Goal: Information Seeking & Learning: Learn about a topic

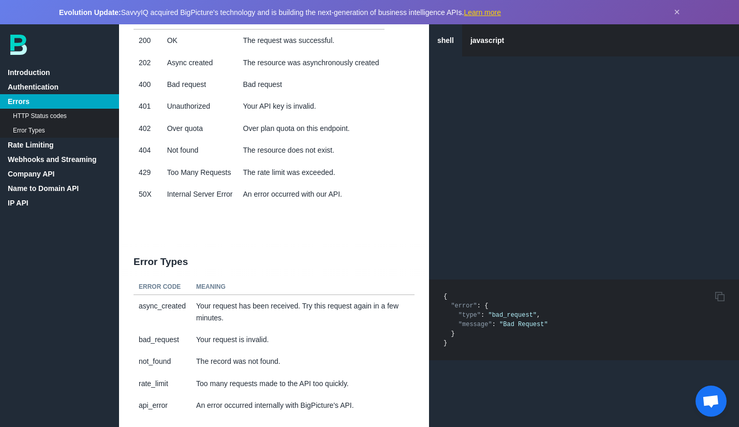
scroll to position [536, 0]
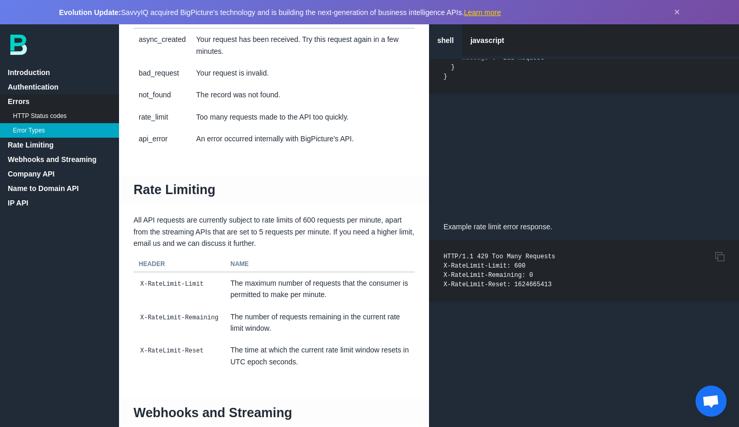
scroll to position [804, 0]
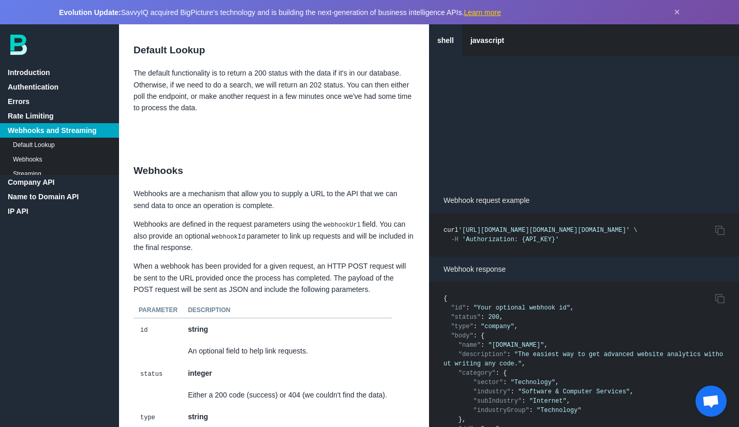
scroll to position [1305, 0]
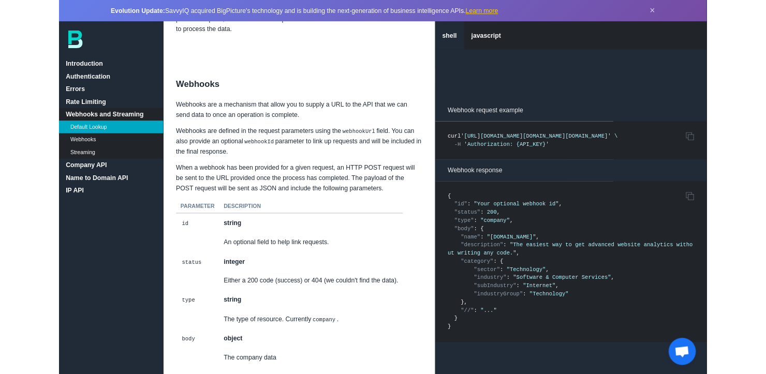
scroll to position [1533, 0]
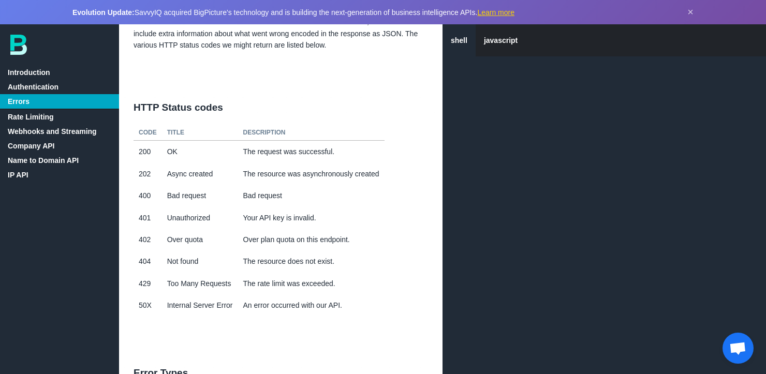
scroll to position [399, 0]
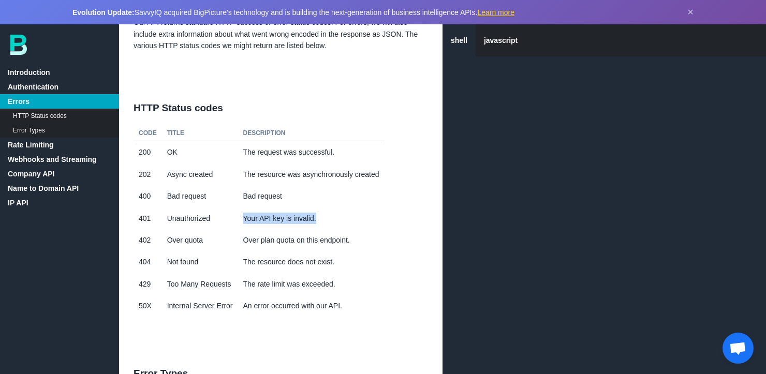
drag, startPoint x: 241, startPoint y: 217, endPoint x: 319, endPoint y: 221, distance: 77.7
click at [319, 221] on td "Your API key is invalid." at bounding box center [311, 218] width 146 height 22
click at [319, 220] on td "Your API key is invalid." at bounding box center [311, 218] width 146 height 22
drag, startPoint x: 319, startPoint y: 220, endPoint x: 237, endPoint y: 221, distance: 81.7
click at [237, 221] on tr "401 Unauthorized Your API key is invalid." at bounding box center [258, 218] width 251 height 22
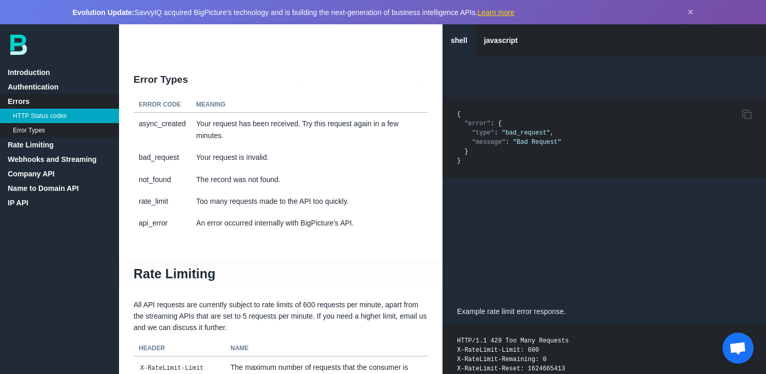
scroll to position [694, 0]
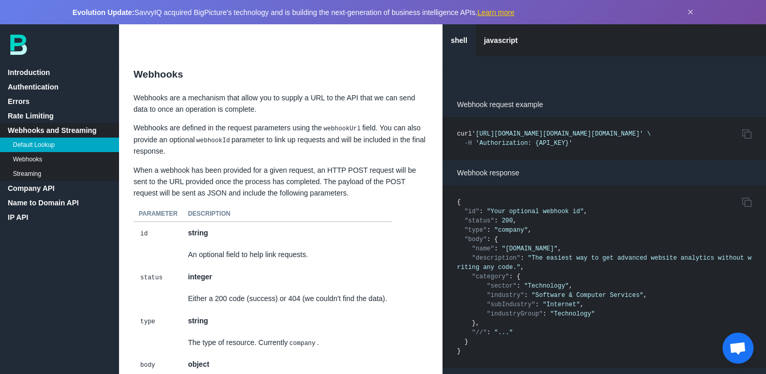
scroll to position [1364, 0]
click at [28, 64] on div "shell javascript Introduction Authentication Errors HTTP Status codes Error Typ…" at bounding box center [59, 199] width 119 height 350
click at [28, 77] on link "Introduction" at bounding box center [59, 72] width 119 height 14
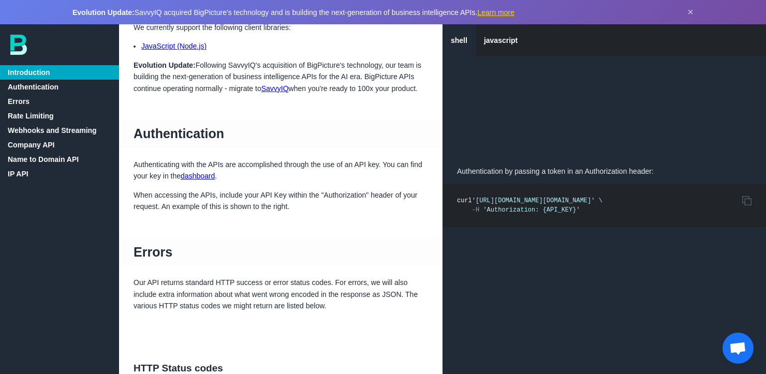
scroll to position [140, 0]
click at [203, 174] on link "dashboard" at bounding box center [198, 175] width 34 height 8
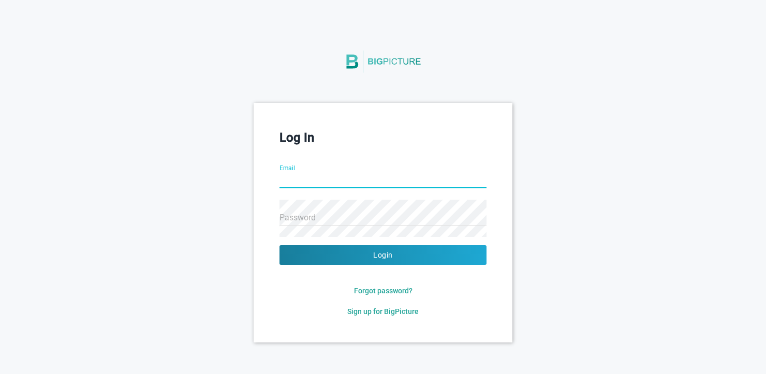
click at [332, 176] on input "Email" at bounding box center [382, 180] width 207 height 37
type input "umut@snapbytes.com"
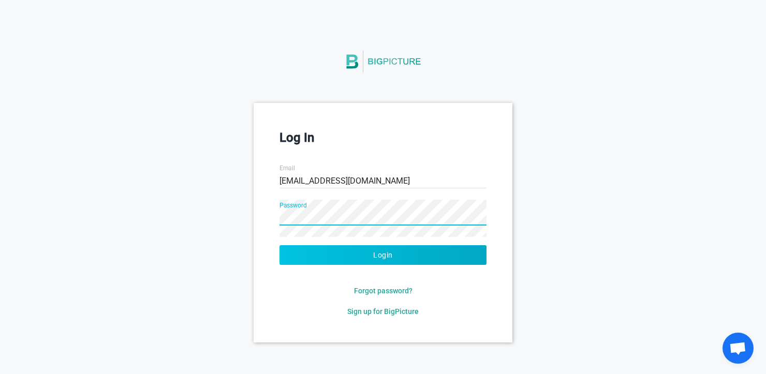
click at [407, 261] on button "Login" at bounding box center [382, 255] width 207 height 20
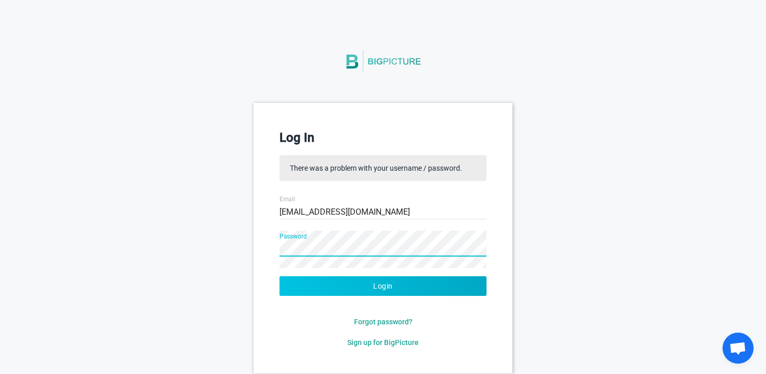
click at [363, 289] on button "Login" at bounding box center [382, 286] width 207 height 20
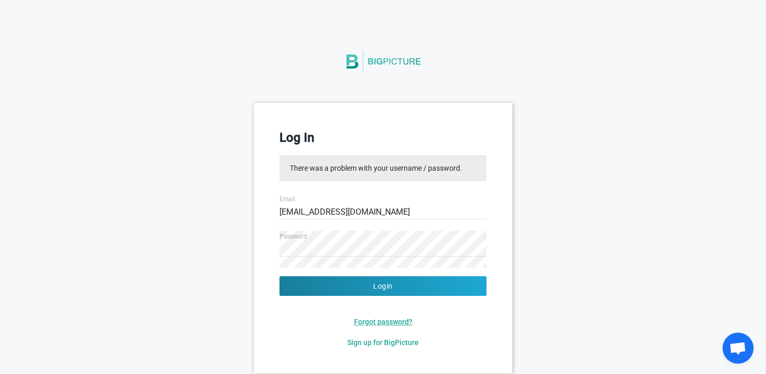
click at [395, 321] on span "Forgot password?" at bounding box center [383, 322] width 58 height 8
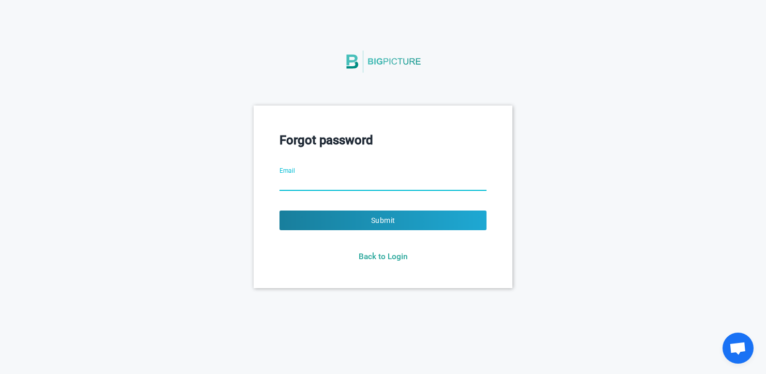
click at [406, 193] on input "Email" at bounding box center [382, 183] width 207 height 37
type input "umut@snapbytes.com"
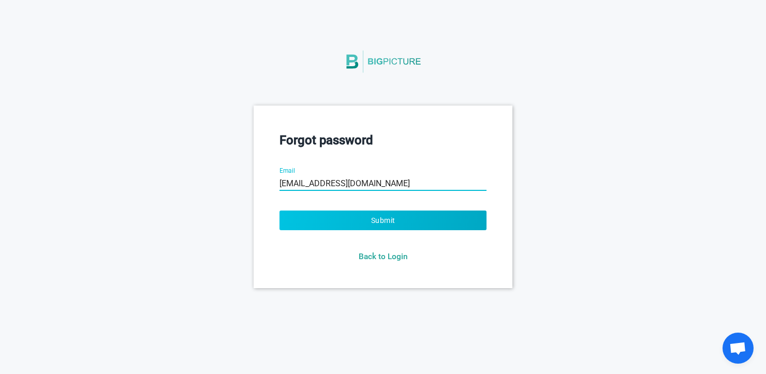
click at [405, 220] on button "Submit" at bounding box center [382, 221] width 207 height 20
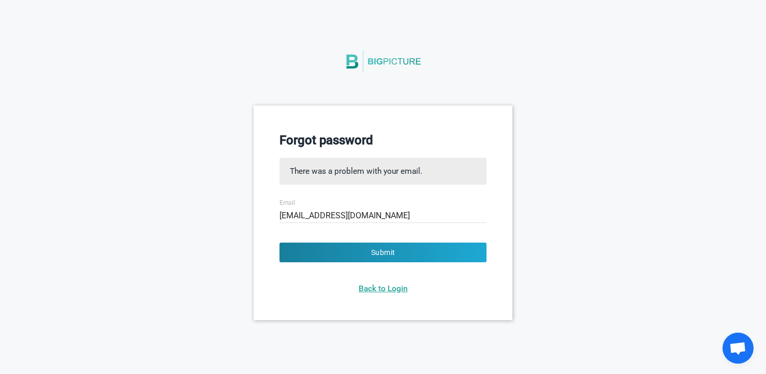
click at [380, 288] on span "Back to Login" at bounding box center [383, 288] width 49 height 9
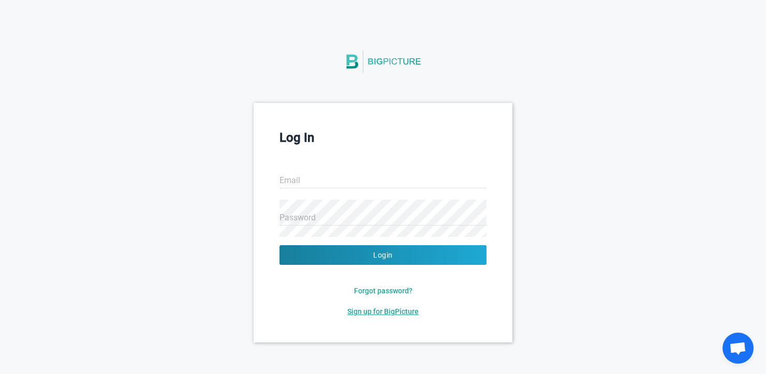
click at [383, 309] on span "Sign up for BigPicture" at bounding box center [382, 311] width 71 height 8
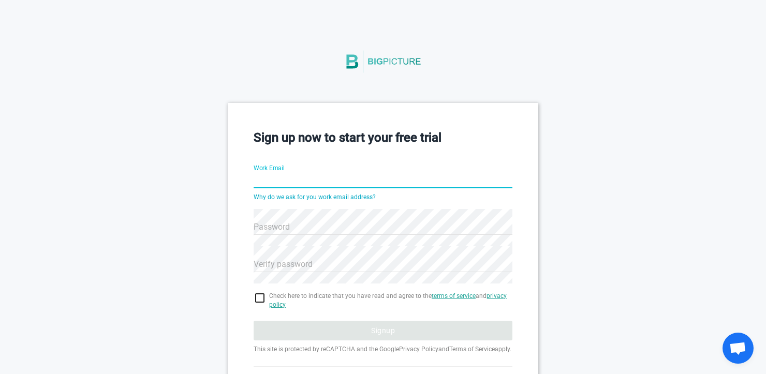
click at [382, 177] on input "Work Email" at bounding box center [382, 180] width 259 height 37
type input "umut@snapbytes.com"
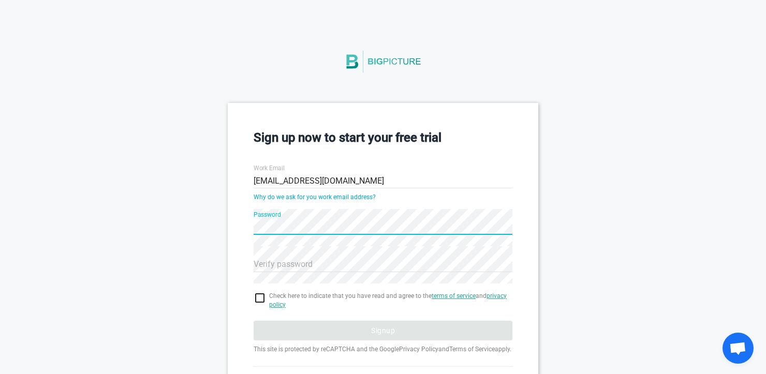
click at [365, 233] on div "Password" at bounding box center [382, 220] width 259 height 37
click at [257, 295] on input "checkbox" at bounding box center [382, 298] width 259 height 12
checkbox input "true"
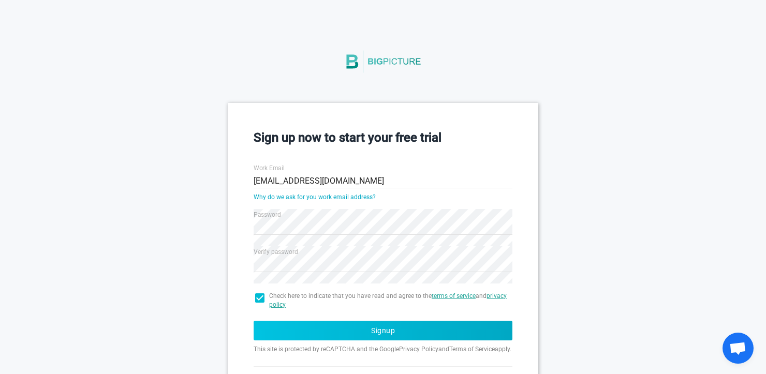
click at [314, 321] on button "Signup" at bounding box center [382, 331] width 259 height 20
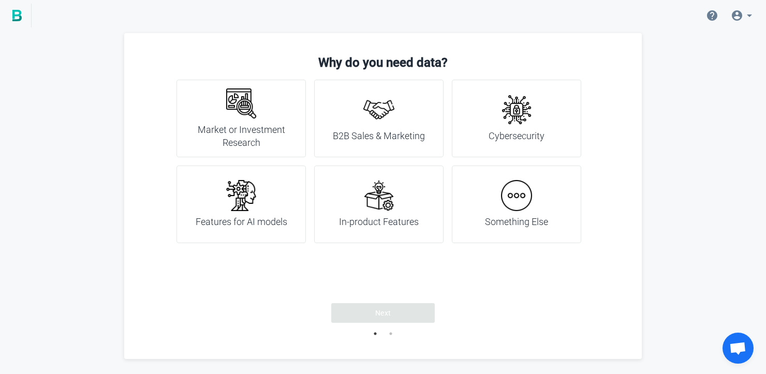
click at [748, 9] on span at bounding box center [742, 15] width 37 height 25
click at [707, 47] on span "Account" at bounding box center [696, 44] width 27 height 8
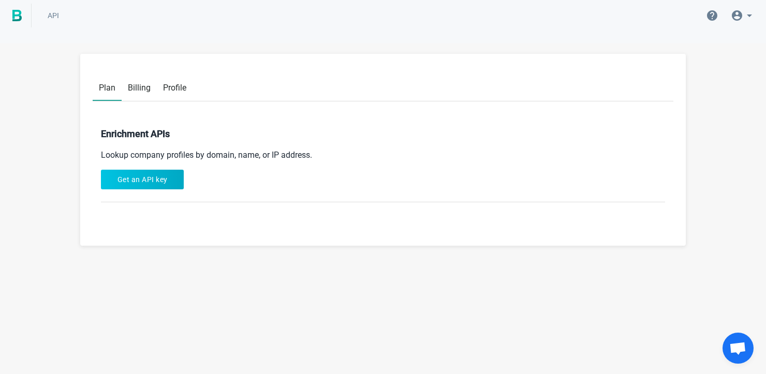
click at [155, 175] on button "Get an API key" at bounding box center [142, 180] width 83 height 20
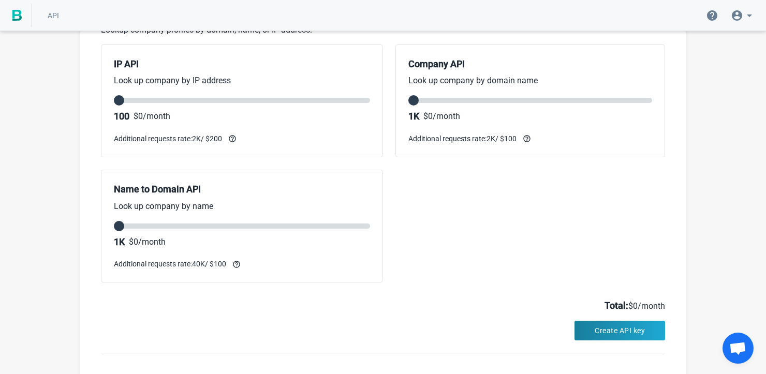
scroll to position [126, 0]
click at [592, 325] on button "Create API key" at bounding box center [619, 330] width 91 height 20
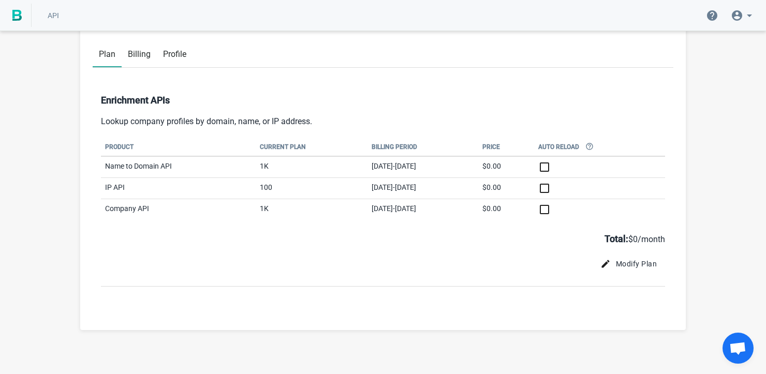
scroll to position [35, 0]
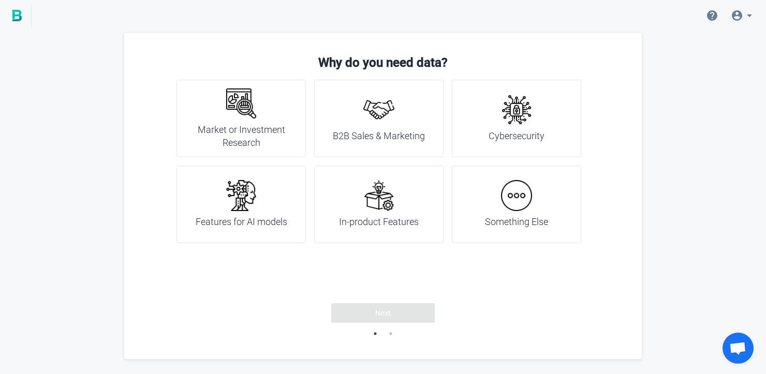
click at [736, 10] on icon at bounding box center [737, 15] width 10 height 10
click at [718, 43] on link "Account" at bounding box center [733, 44] width 101 height 25
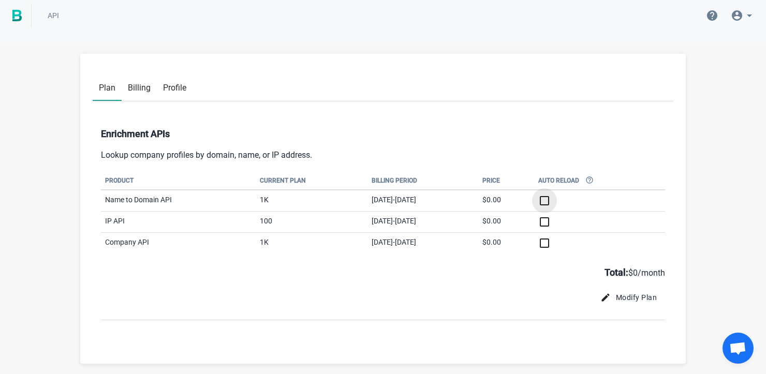
click at [576, 201] on input "checkbox" at bounding box center [599, 201] width 123 height 12
checkbox input "false"
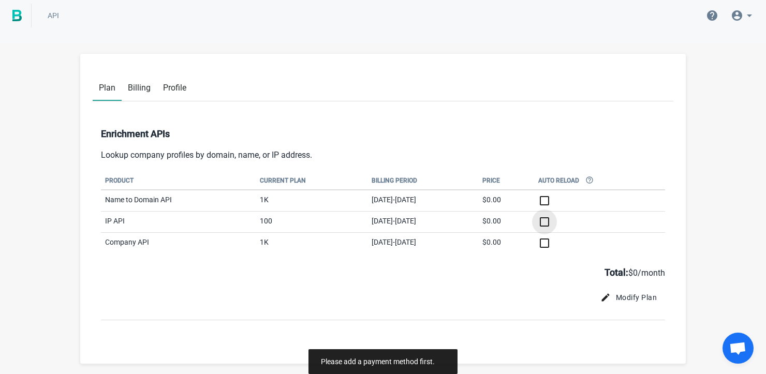
click at [574, 221] on input "checkbox" at bounding box center [599, 222] width 123 height 12
checkbox input "false"
click at [573, 201] on input "checkbox" at bounding box center [599, 201] width 123 height 12
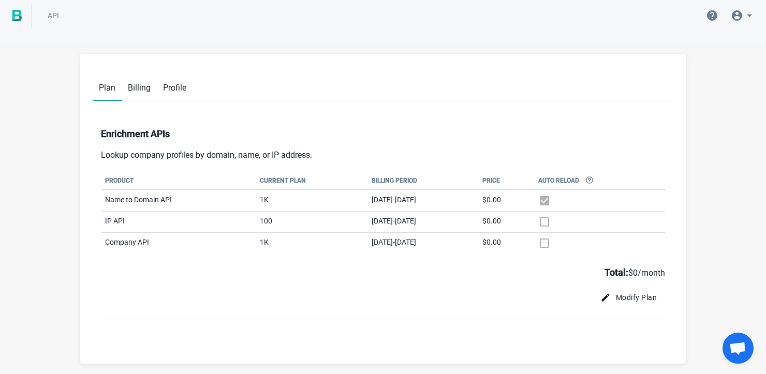
checkbox input "false"
click at [56, 13] on span "API" at bounding box center [53, 15] width 11 height 8
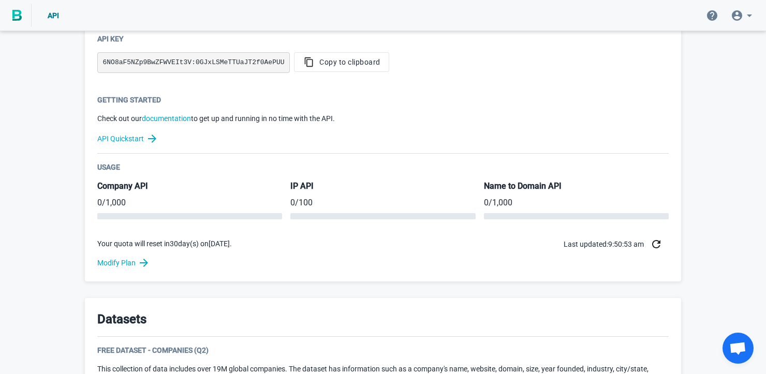
scroll to position [246, 0]
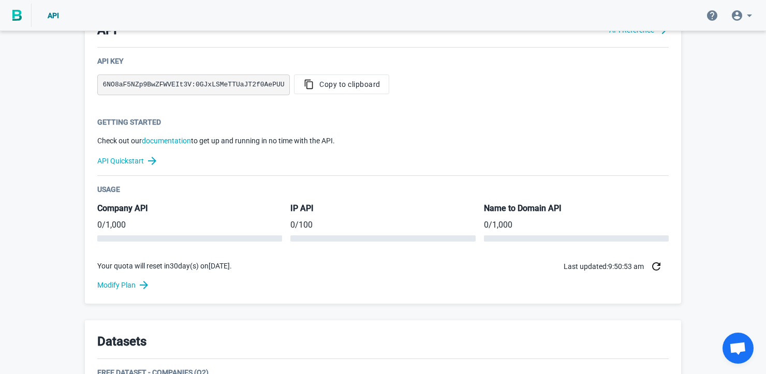
click at [268, 81] on pre "6NO8aF5NZp9BwZFWVEIt3V:0GJxLSMeTTUaJT2f0AePUU" at bounding box center [193, 84] width 192 height 21
click at [304, 82] on icon "button" at bounding box center [309, 84] width 12 height 10
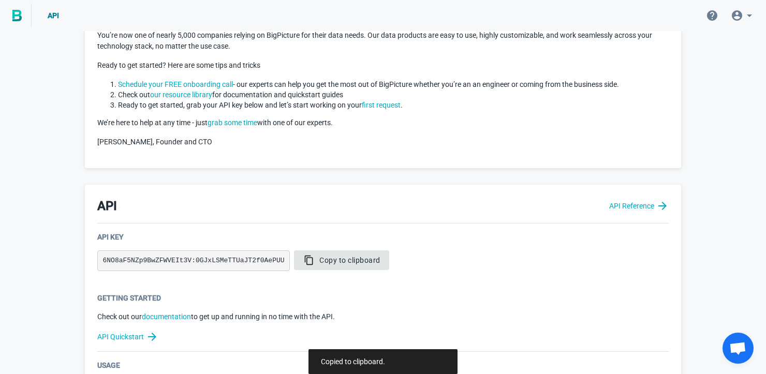
scroll to position [0, 0]
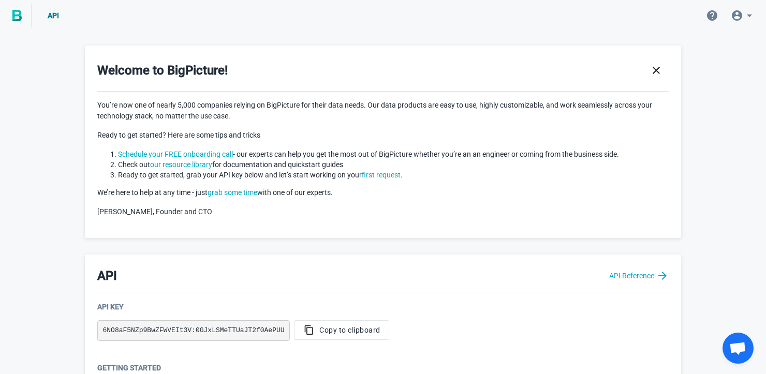
click at [744, 17] on icon at bounding box center [749, 15] width 12 height 12
click at [714, 48] on link "Account" at bounding box center [733, 44] width 101 height 25
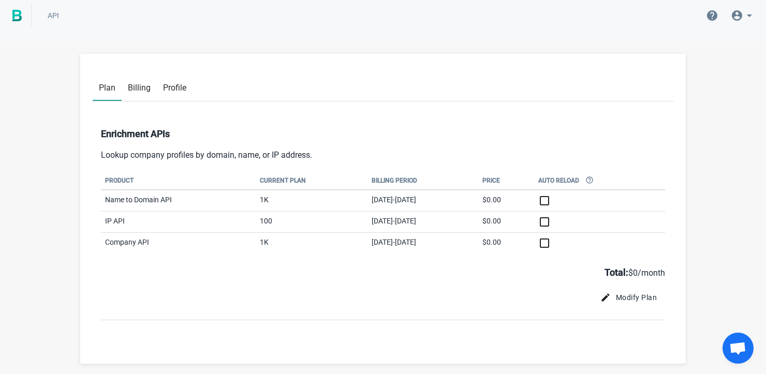
click at [138, 85] on span "Billing" at bounding box center [139, 88] width 23 height 10
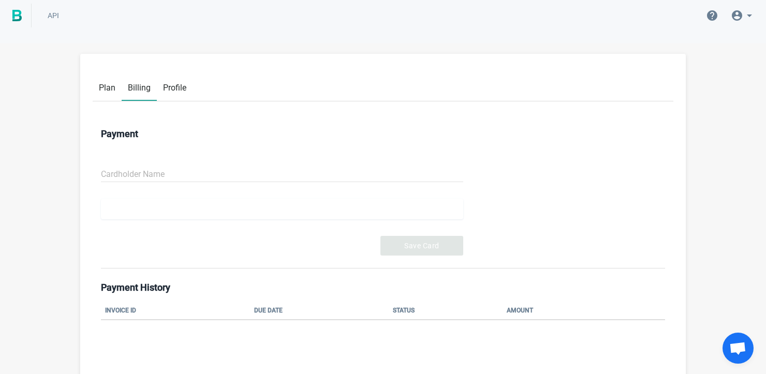
click at [180, 85] on span "Profile" at bounding box center [174, 88] width 23 height 10
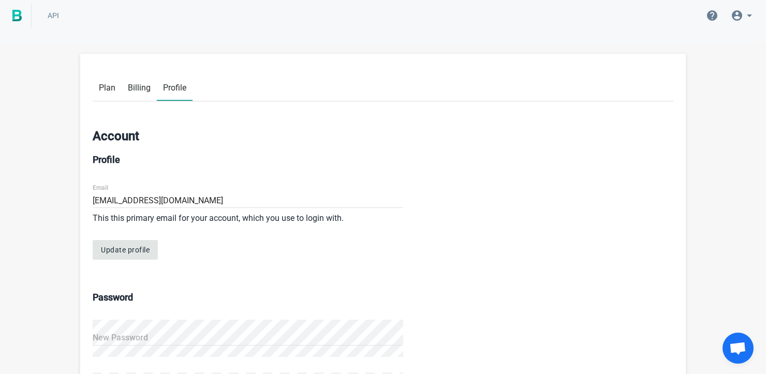
click at [53, 20] on li "API" at bounding box center [53, 15] width 27 height 10
click at [53, 18] on span "API" at bounding box center [53, 15] width 11 height 8
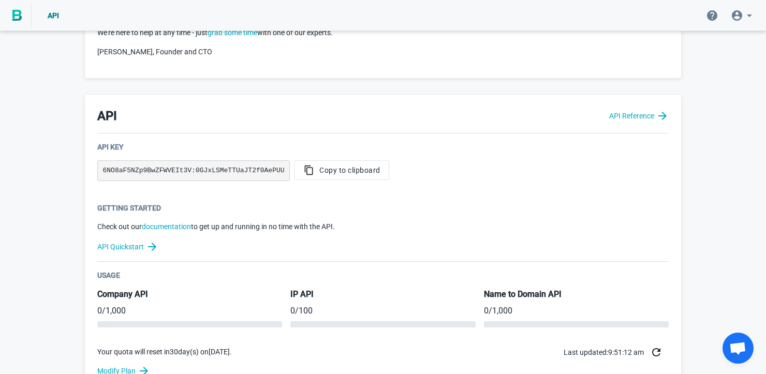
scroll to position [161, 0]
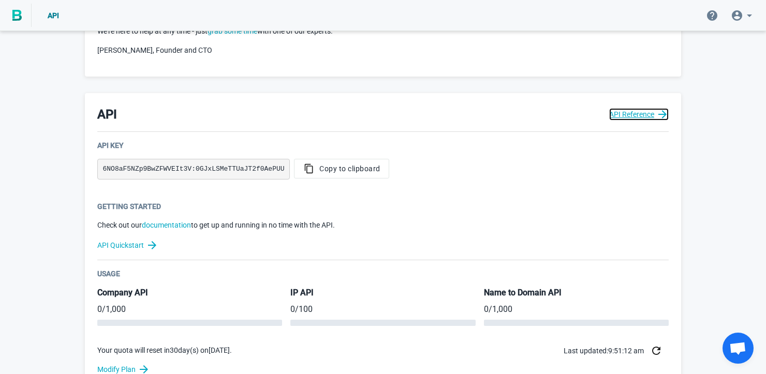
click at [617, 112] on link "API Reference" at bounding box center [638, 114] width 59 height 12
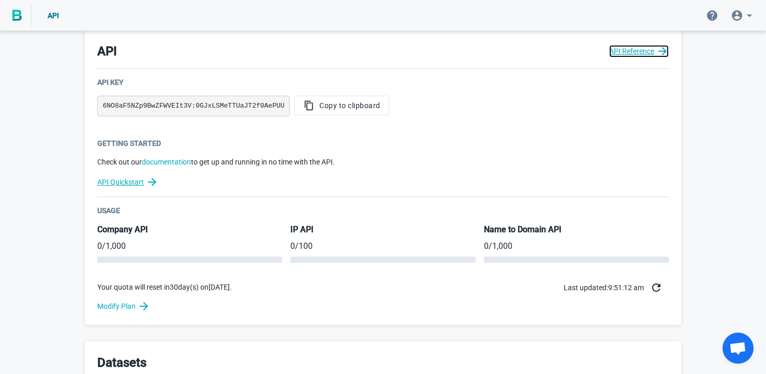
scroll to position [226, 0]
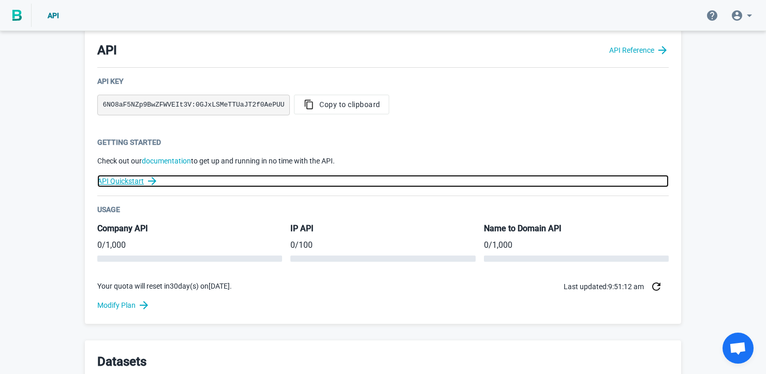
click at [133, 181] on link "API Quickstart" at bounding box center [382, 181] width 571 height 12
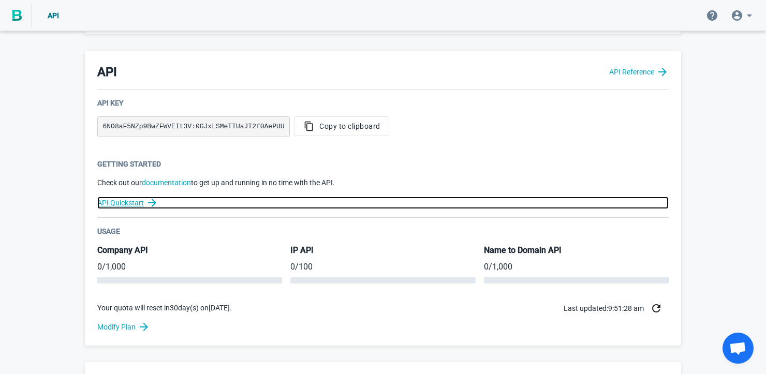
scroll to position [204, 0]
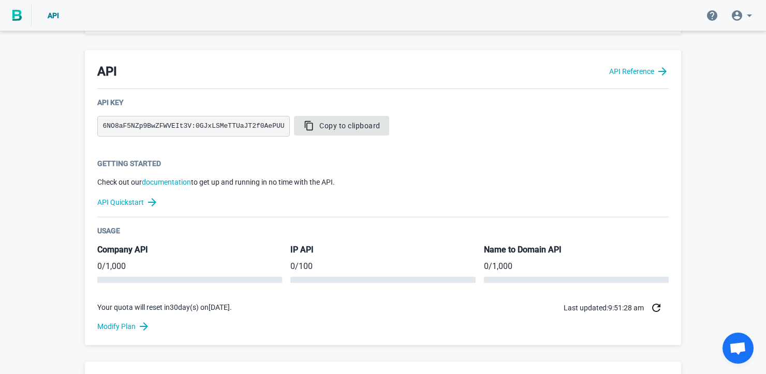
click at [346, 129] on span "Copy to clipboard" at bounding box center [342, 126] width 78 height 10
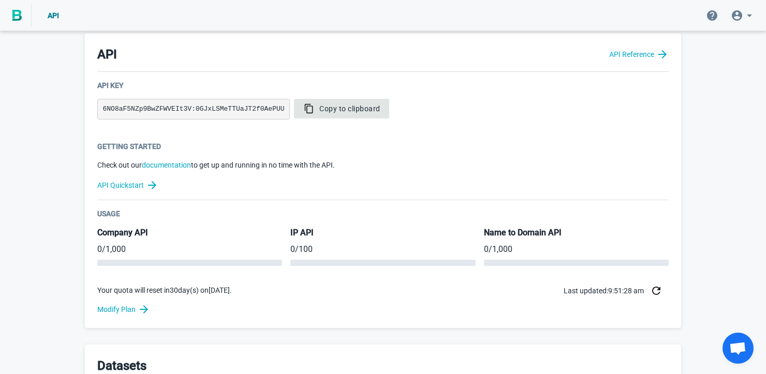
scroll to position [219, 0]
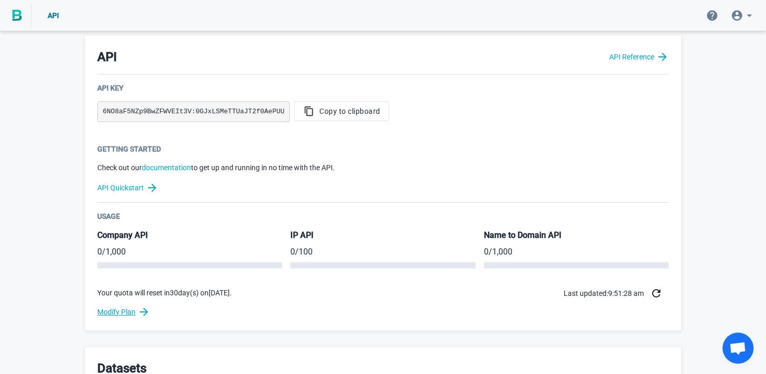
click at [128, 308] on link "Modify Plan" at bounding box center [382, 312] width 571 height 12
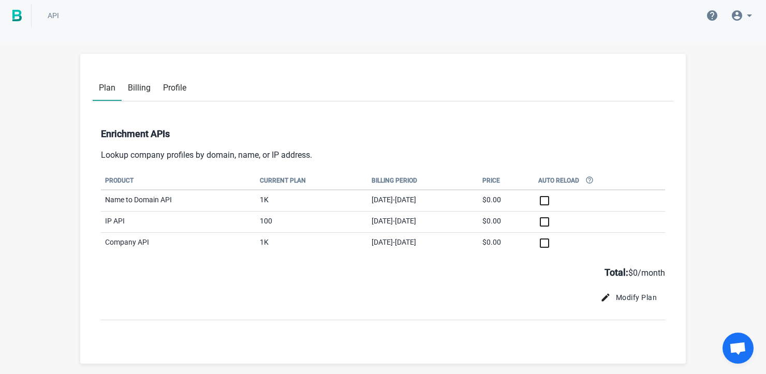
click at [173, 86] on span "Profile" at bounding box center [174, 88] width 23 height 10
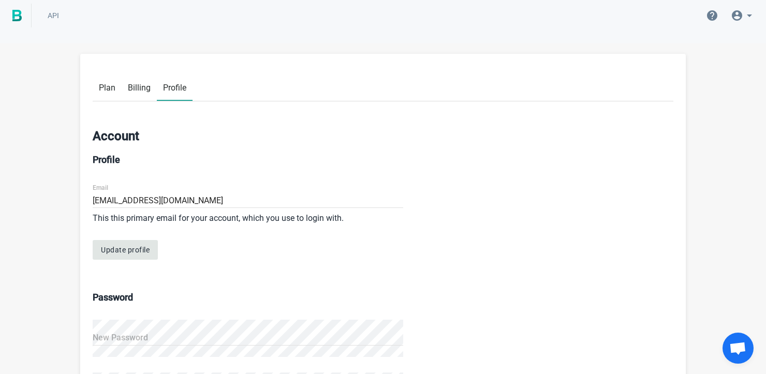
click at [149, 86] on span "Billing" at bounding box center [139, 88] width 23 height 10
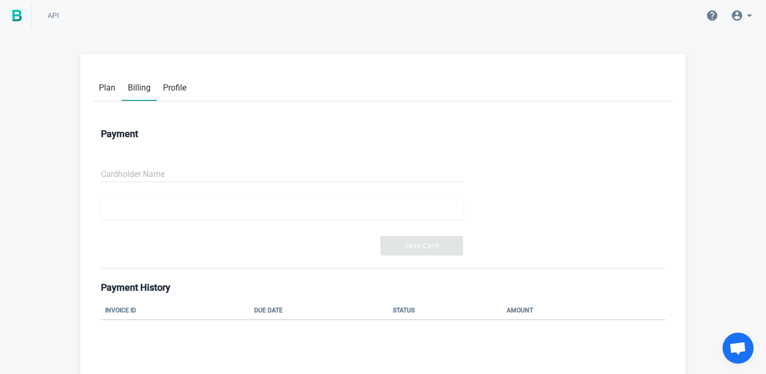
click at [105, 86] on span "Plan" at bounding box center [107, 88] width 17 height 10
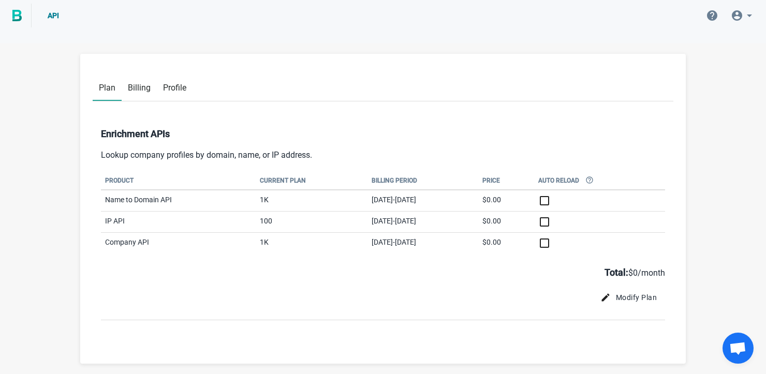
click at [51, 19] on span "API" at bounding box center [53, 15] width 11 height 8
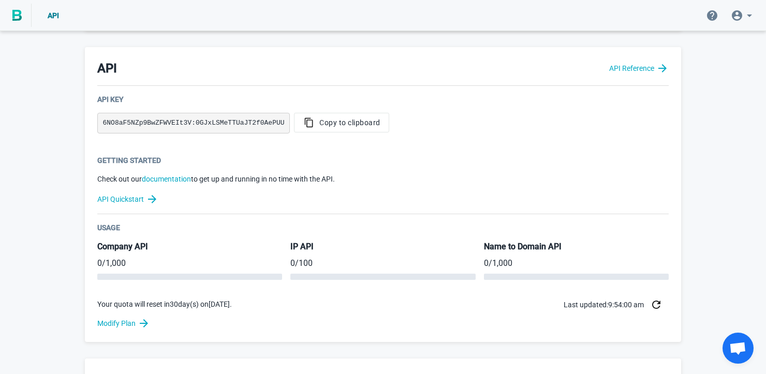
scroll to position [202, 0]
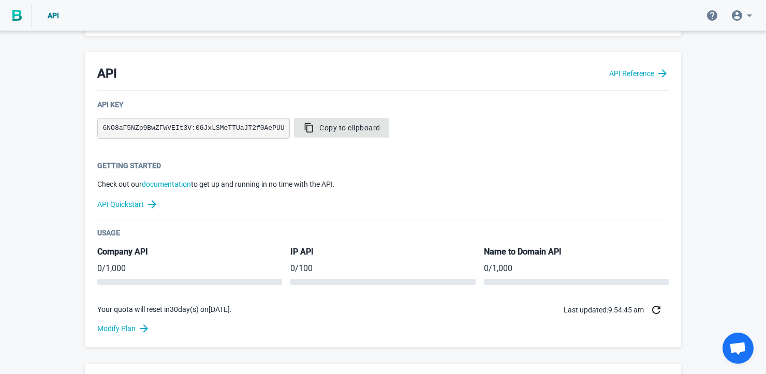
click at [326, 127] on span "Copy to clipboard" at bounding box center [342, 128] width 78 height 10
click at [19, 16] on img at bounding box center [16, 15] width 9 height 11
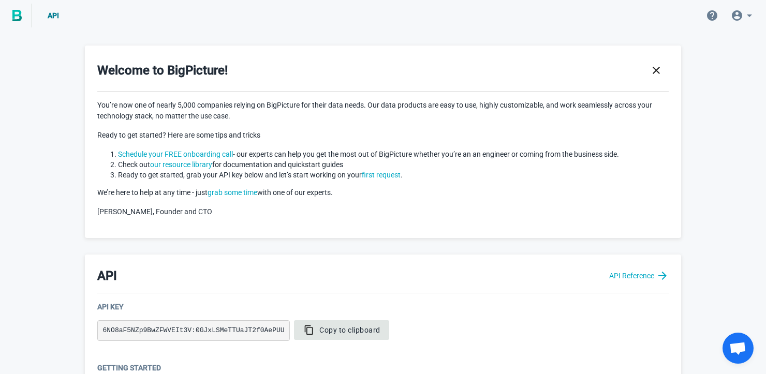
click at [373, 328] on span "Copy to clipboard" at bounding box center [342, 330] width 78 height 10
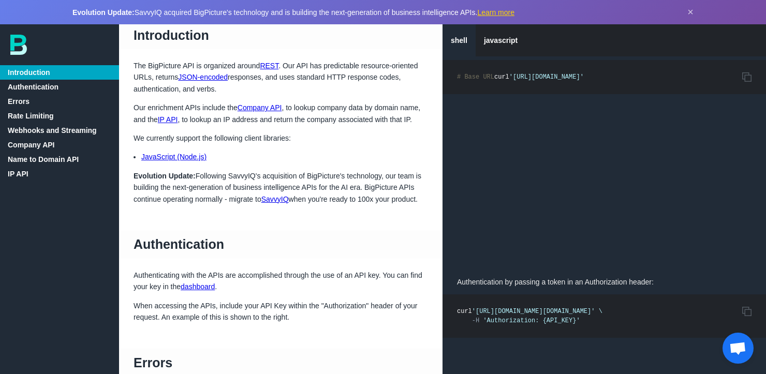
scroll to position [44, 0]
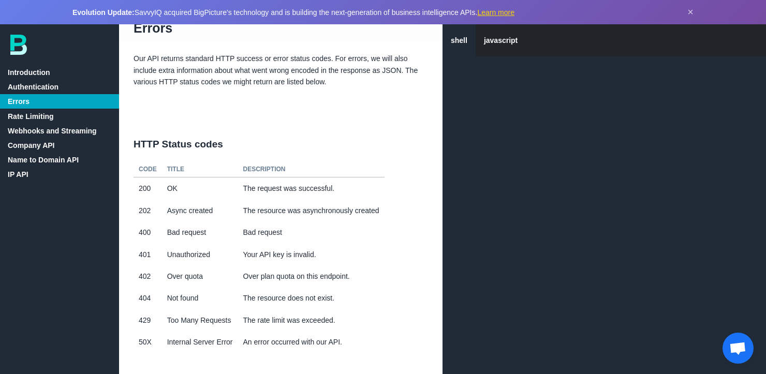
scroll to position [423, 0]
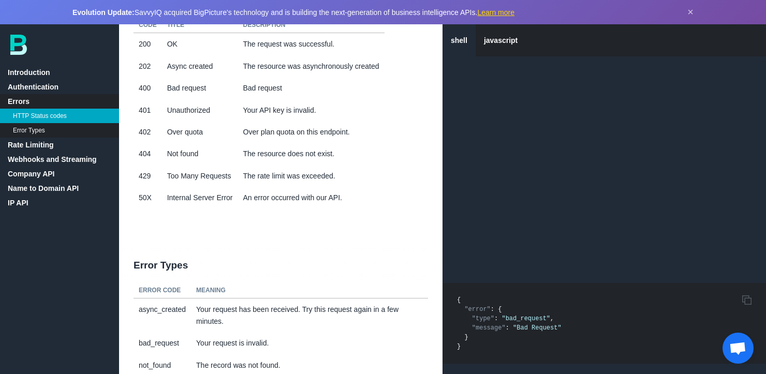
scroll to position [506, 0]
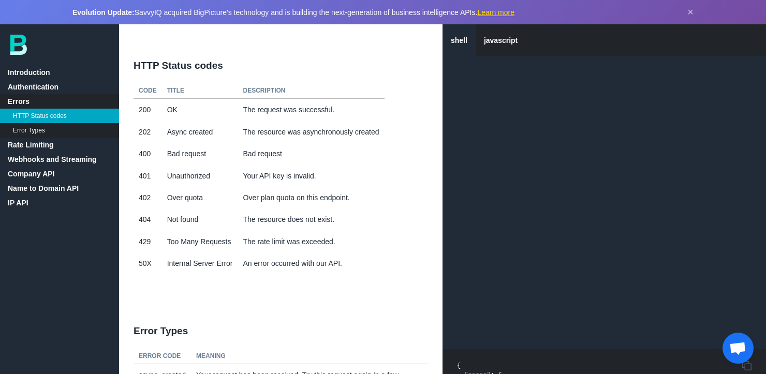
scroll to position [441, 0]
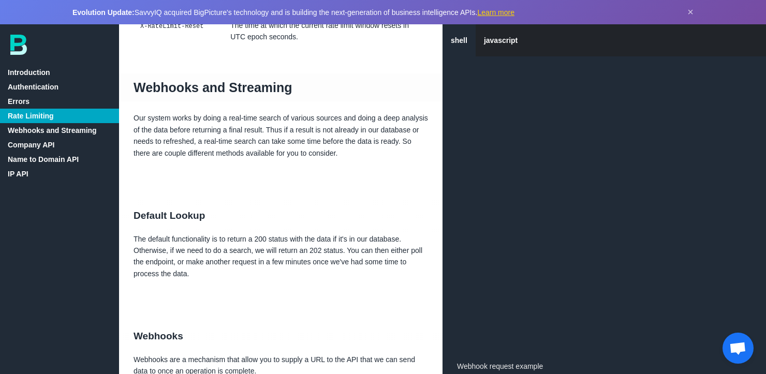
scroll to position [1654, 0]
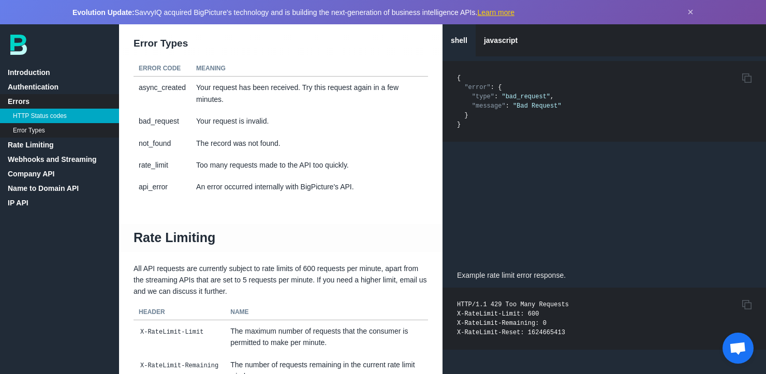
scroll to position [2172, 0]
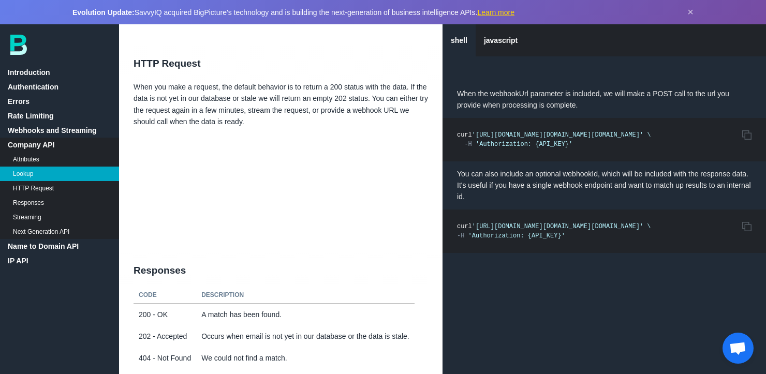
scroll to position [5037, 0]
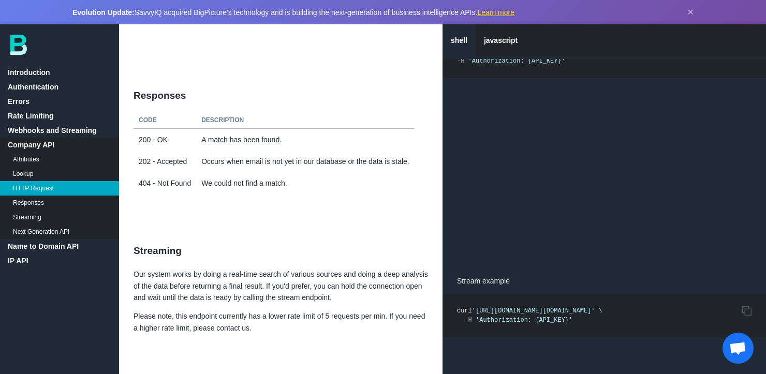
scroll to position [5051, 0]
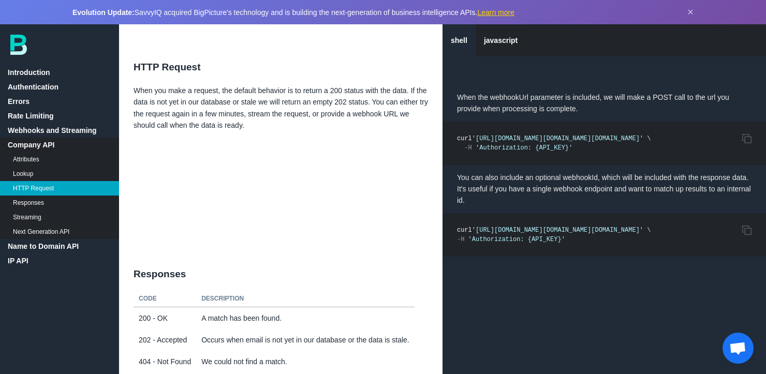
scroll to position [4762, 0]
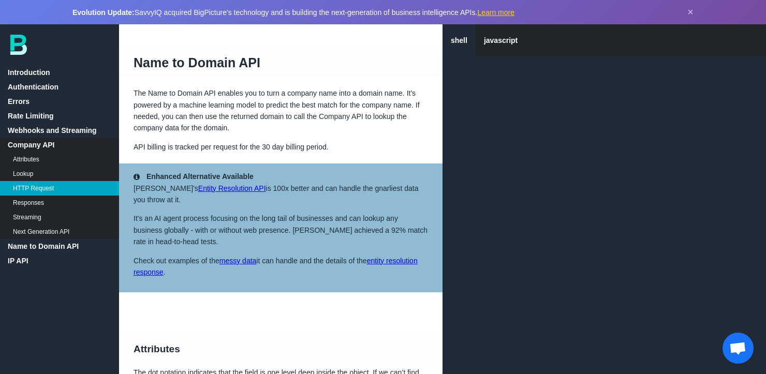
scroll to position [5595, 0]
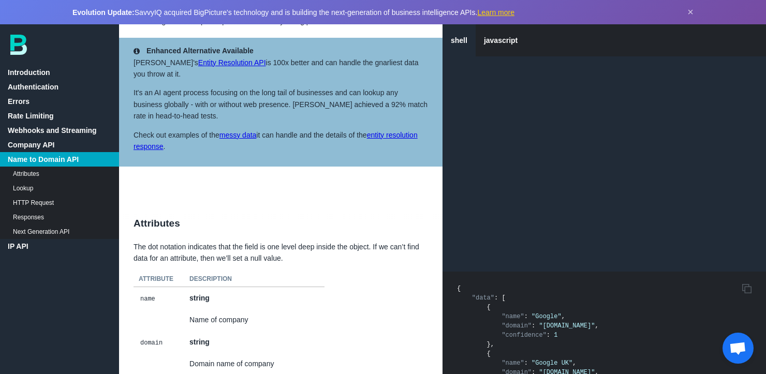
click at [26, 84] on link "Authentication" at bounding box center [59, 87] width 119 height 14
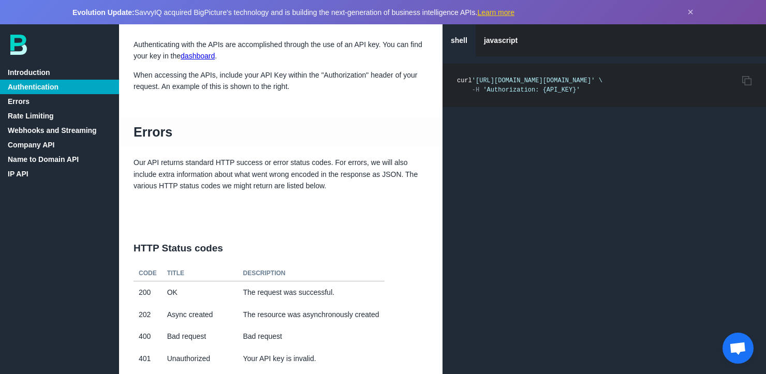
click at [20, 103] on link "Errors" at bounding box center [59, 101] width 119 height 14
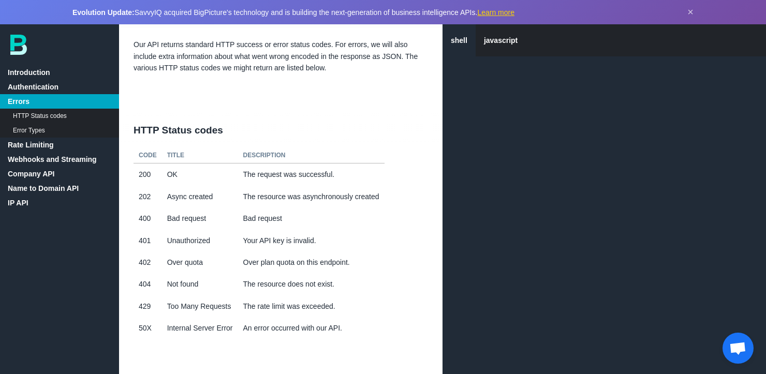
click at [23, 146] on link "Rate Limiting" at bounding box center [59, 145] width 119 height 14
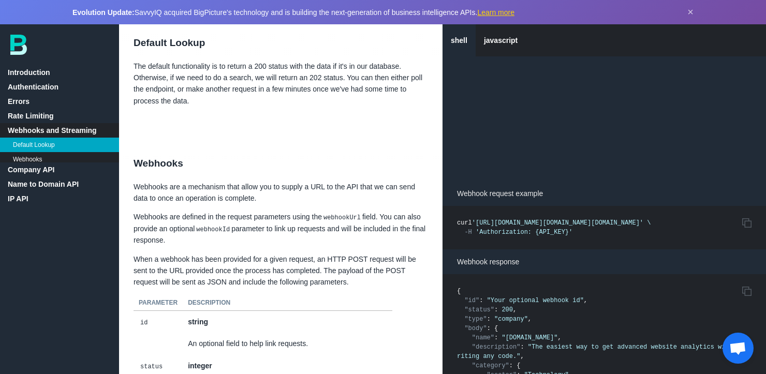
scroll to position [1429, 0]
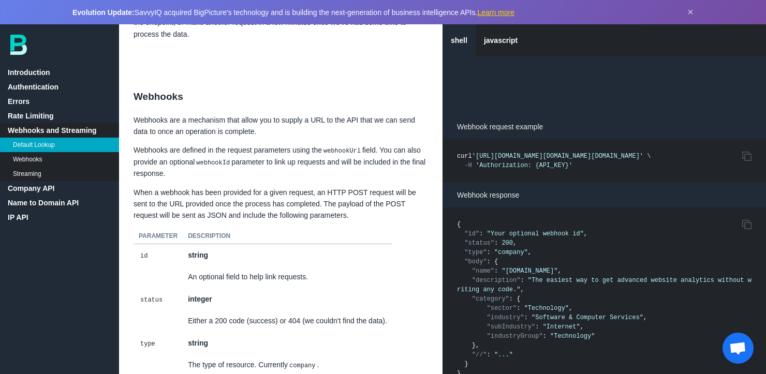
scroll to position [1339, 0]
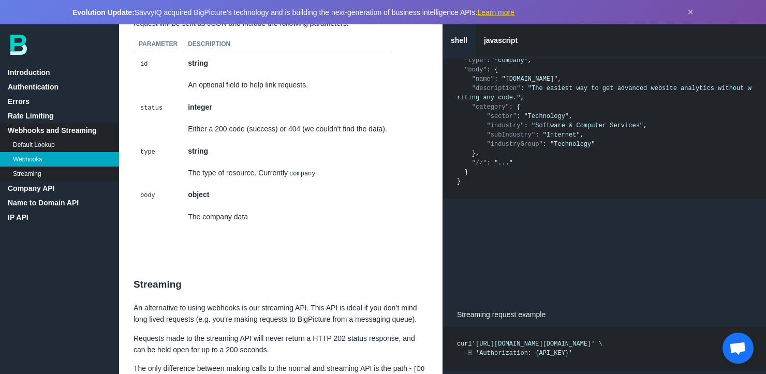
scroll to position [1535, 0]
click at [18, 223] on link "IP API" at bounding box center [59, 217] width 119 height 14
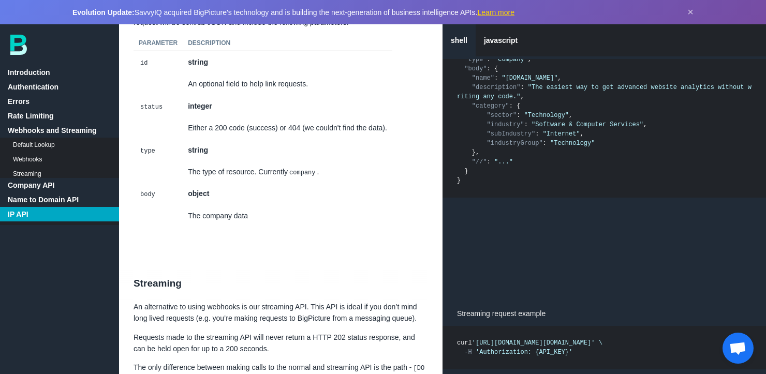
scroll to position [6681, 0]
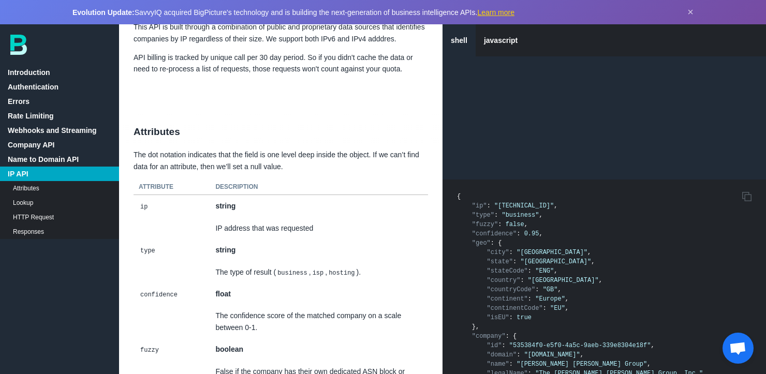
click at [35, 132] on link "Webhooks and Streaming" at bounding box center [59, 130] width 119 height 14
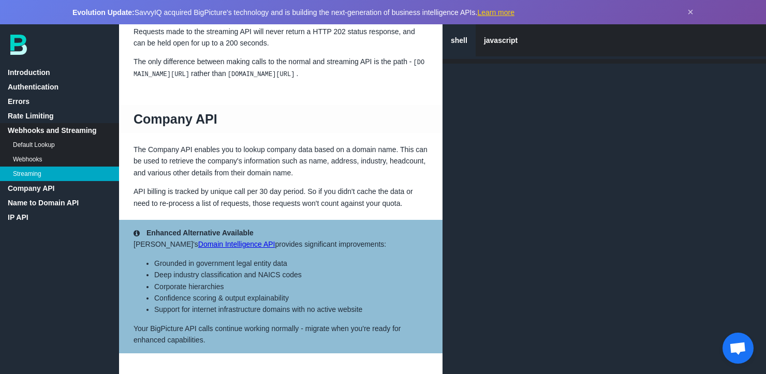
scroll to position [1903, 0]
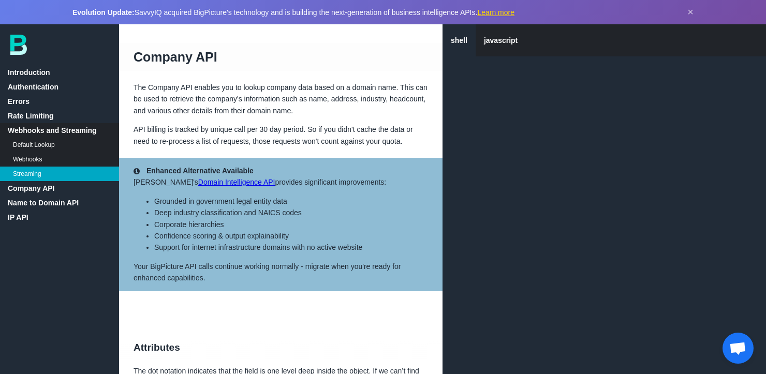
click at [392, 199] on aside "Enhanced Alternative Available SavvyIQ's Domain Intelligence API provides signi…" at bounding box center [280, 224] width 323 height 133
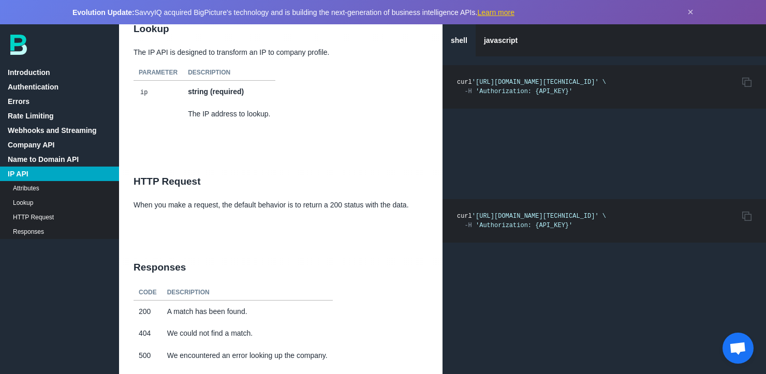
scroll to position [386, 0]
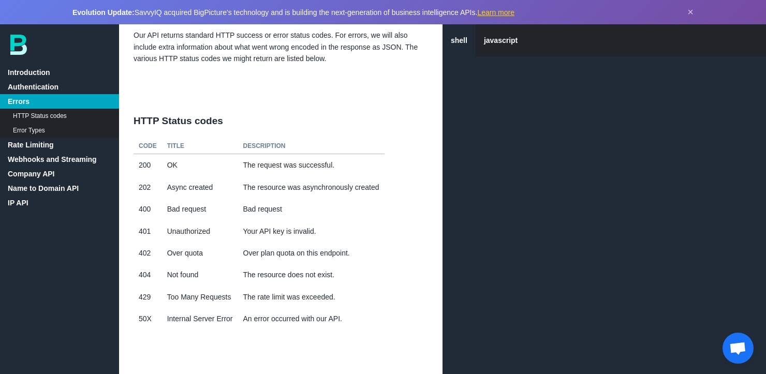
scroll to position [630, 0]
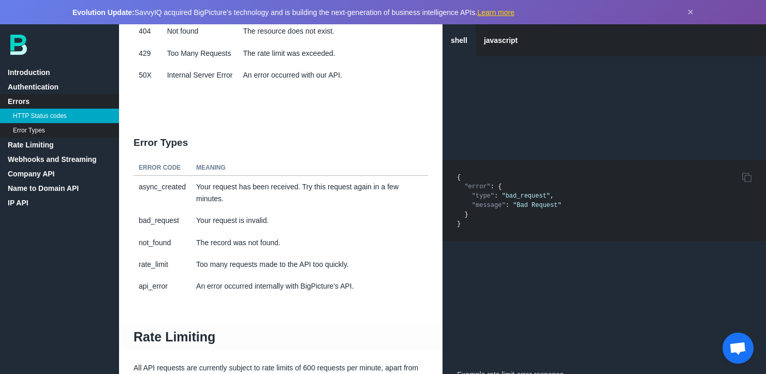
click at [33, 73] on link "Introduction" at bounding box center [59, 72] width 119 height 14
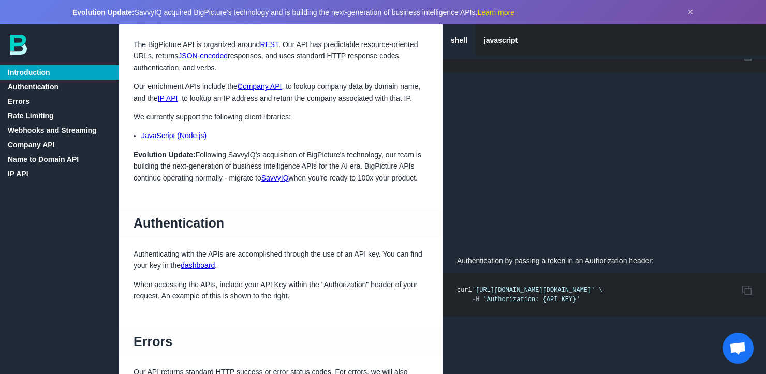
click at [274, 41] on link "REST" at bounding box center [269, 44] width 19 height 8
click at [266, 86] on link "Company API" at bounding box center [259, 86] width 44 height 8
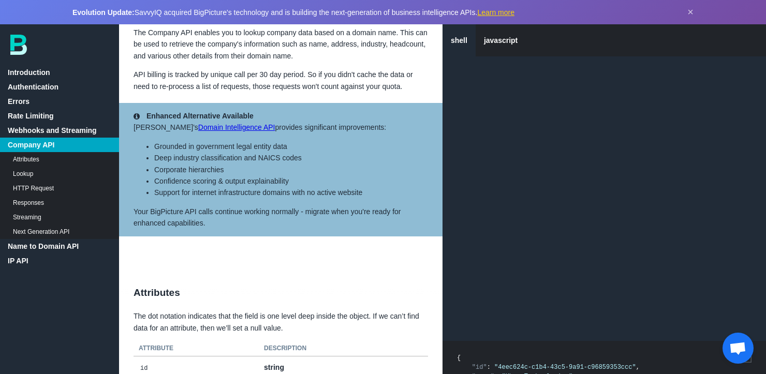
scroll to position [50, 0]
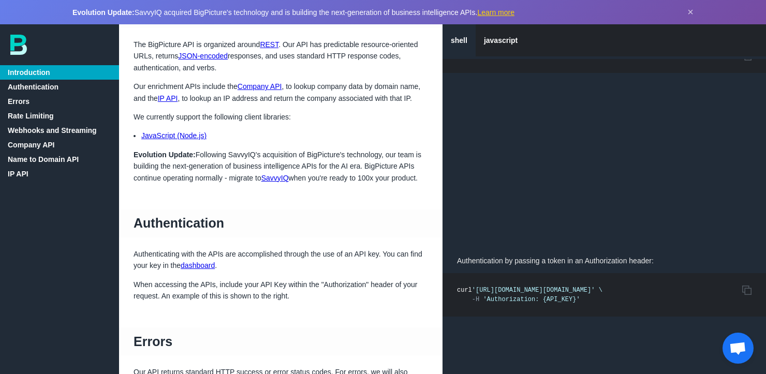
click at [177, 133] on link "JavaScript (Node.js)" at bounding box center [173, 135] width 65 height 8
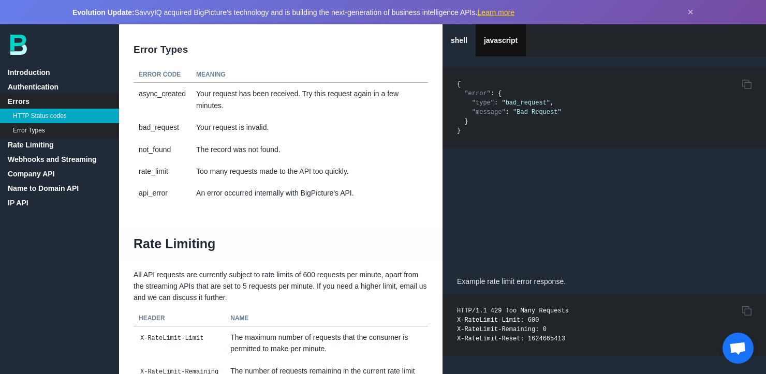
click at [509, 48] on link "javascript" at bounding box center [500, 40] width 50 height 32
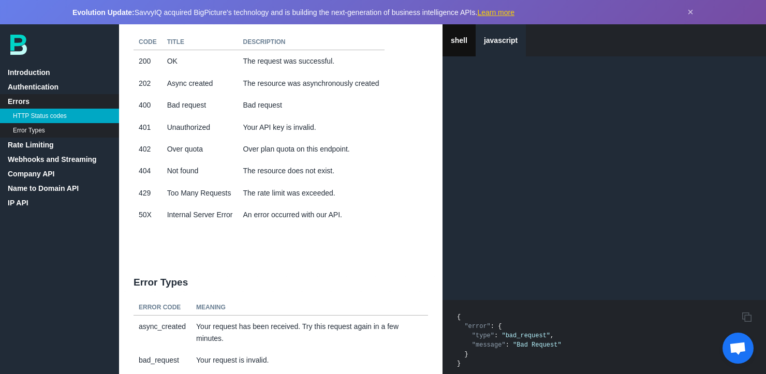
click at [458, 44] on link "shell" at bounding box center [458, 40] width 33 height 32
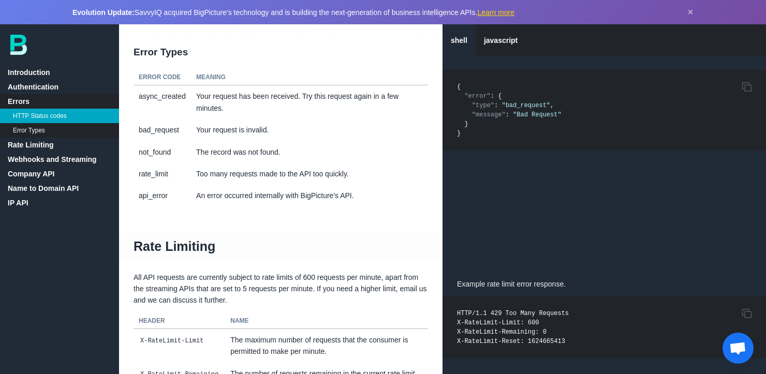
scroll to position [736, 0]
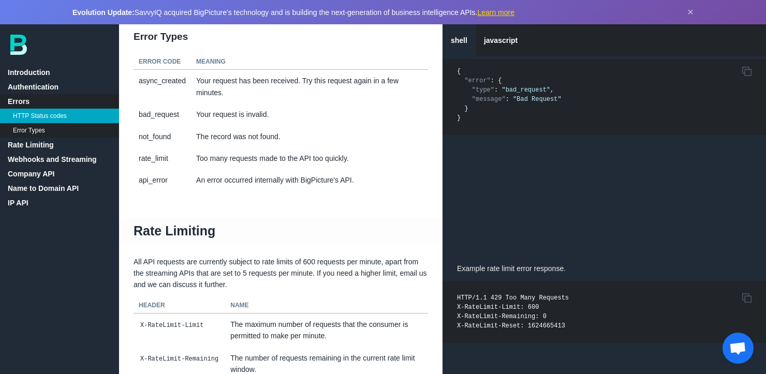
click at [51, 141] on link "Rate Limiting" at bounding box center [59, 145] width 119 height 14
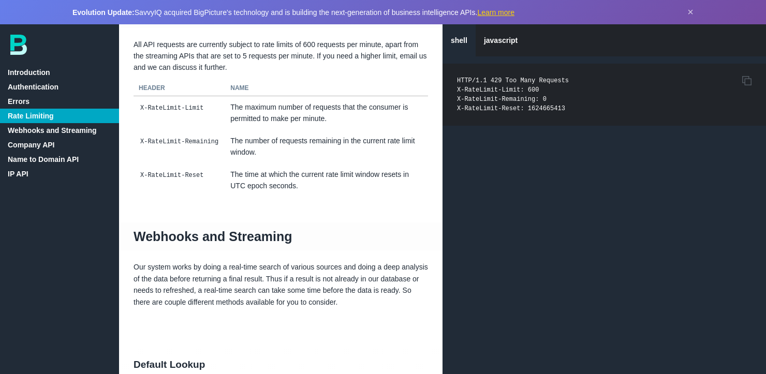
click at [58, 134] on link "Webhooks and Streaming" at bounding box center [59, 130] width 119 height 14
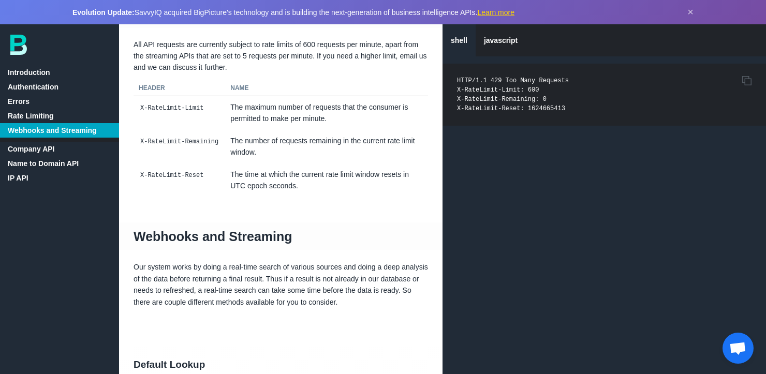
scroll to position [1176, 0]
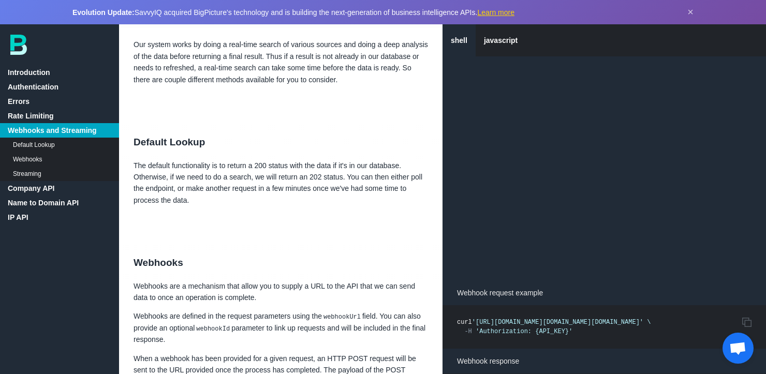
click at [36, 185] on link "Company API" at bounding box center [59, 188] width 119 height 14
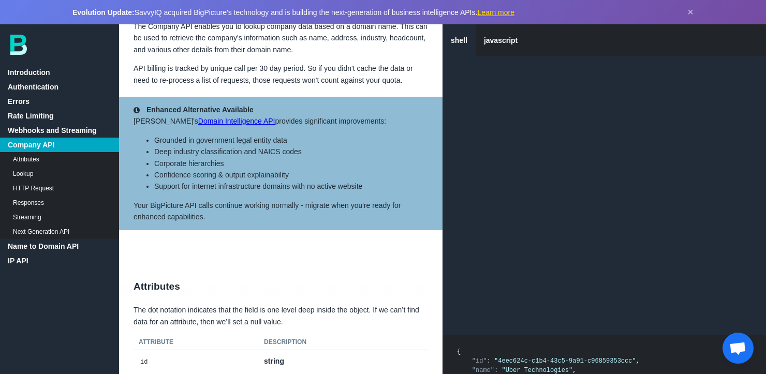
scroll to position [1964, 0]
click at [204, 125] on link "Domain Intelligence API" at bounding box center [236, 120] width 77 height 8
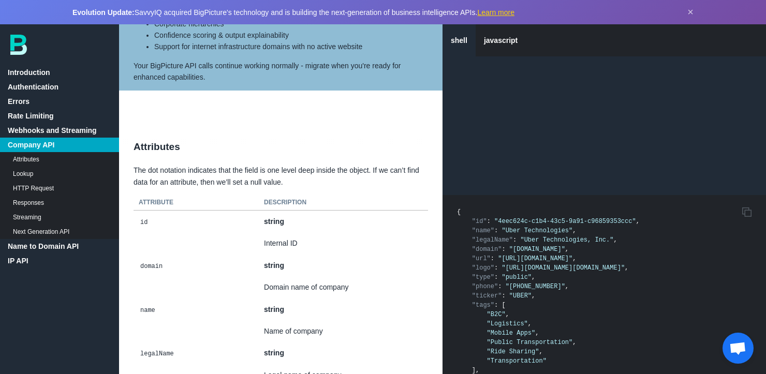
scroll to position [2224, 0]
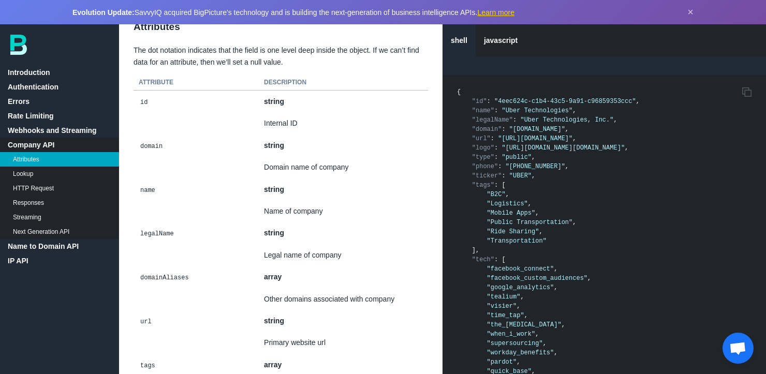
click at [24, 227] on link "Next Generation API" at bounding box center [59, 232] width 119 height 14
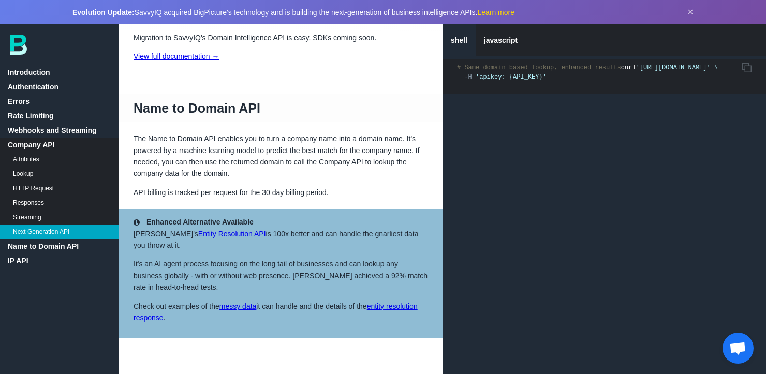
scroll to position [5417, 0]
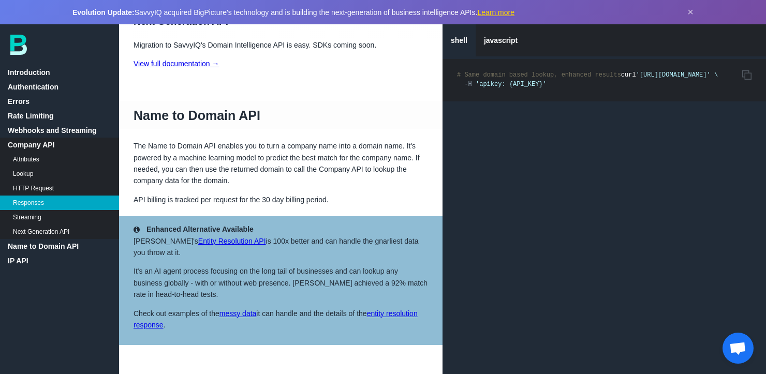
click at [174, 68] on link "View full documentation →" at bounding box center [176, 63] width 86 height 8
